Goal: Information Seeking & Learning: Learn about a topic

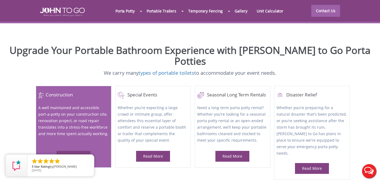
scroll to position [202, 0]
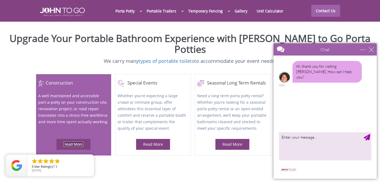
click at [71, 142] on link "Read More" at bounding box center [74, 144] width 20 height 5
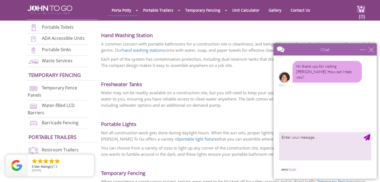
scroll to position [432, 0]
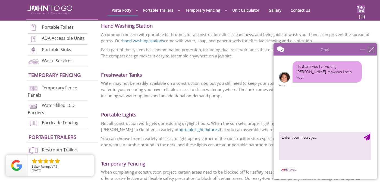
click at [371, 50] on div "close" at bounding box center [370, 49] width 5 height 5
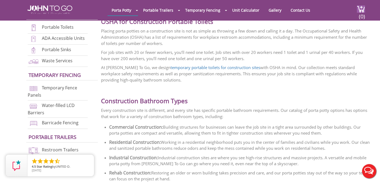
scroll to position [642, 0]
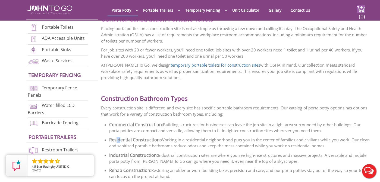
drag, startPoint x: 116, startPoint y: 138, endPoint x: 120, endPoint y: 138, distance: 4.6
click at [120, 138] on strong "Residential Construction:" at bounding box center [135, 140] width 52 height 6
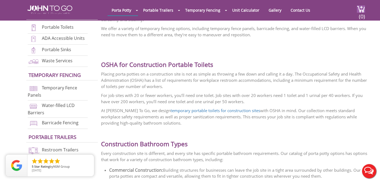
scroll to position [592, 0]
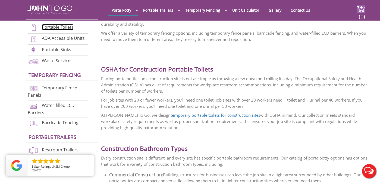
click at [57, 27] on link "Portable Toilets" at bounding box center [58, 27] width 32 height 6
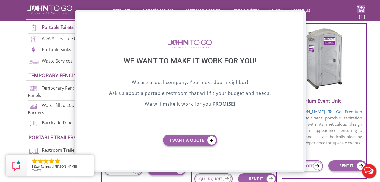
click at [297, 19] on div "X" at bounding box center [298, 16] width 8 height 9
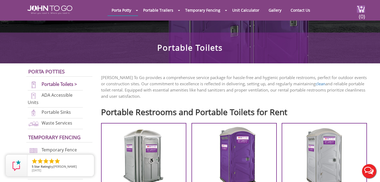
scroll to position [104, 0]
